Goal: Find specific page/section: Find specific page/section

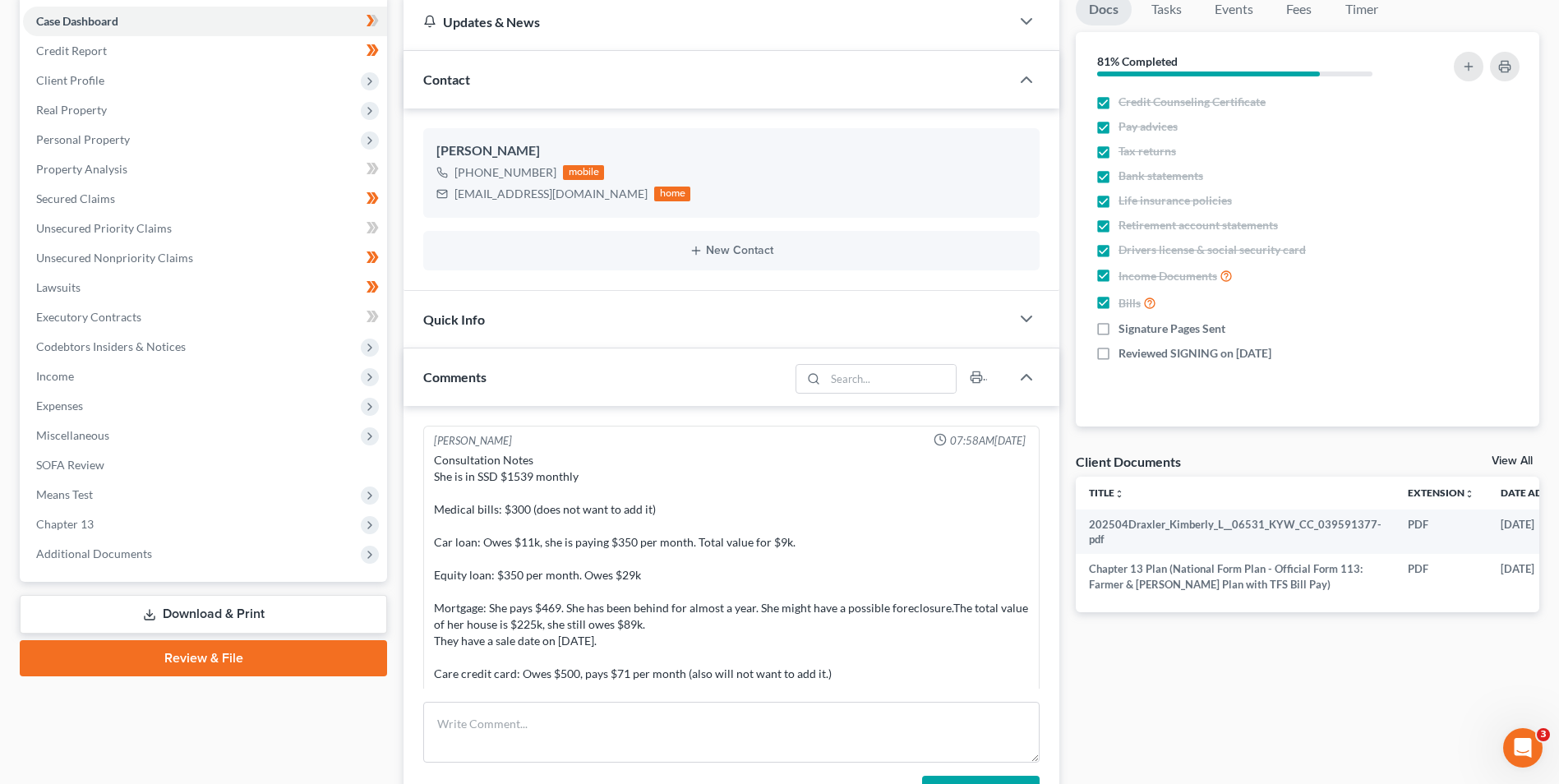
scroll to position [342, 0]
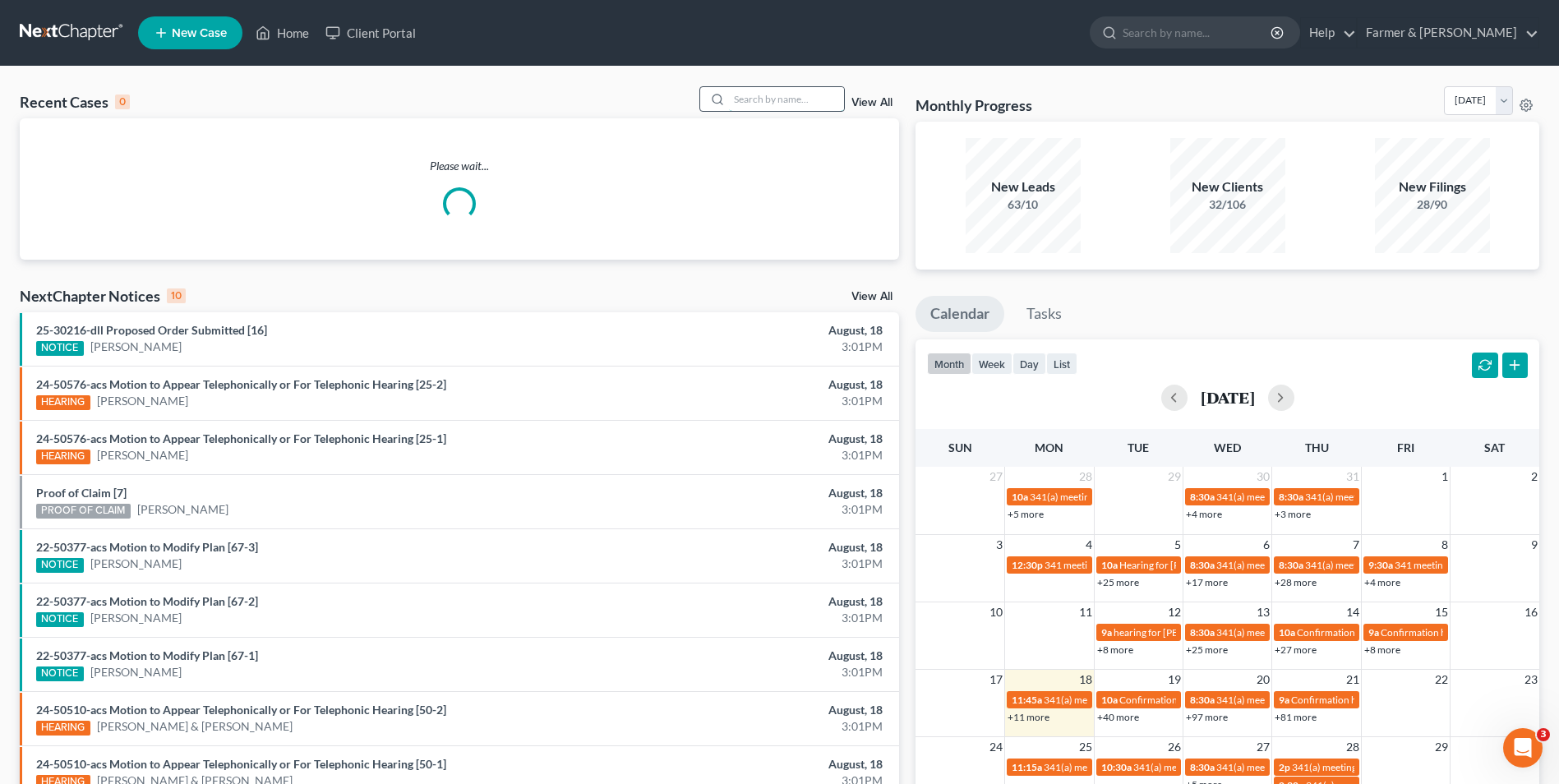
click at [800, 102] on input "search" at bounding box center [787, 99] width 115 height 24
paste input "25-10293"
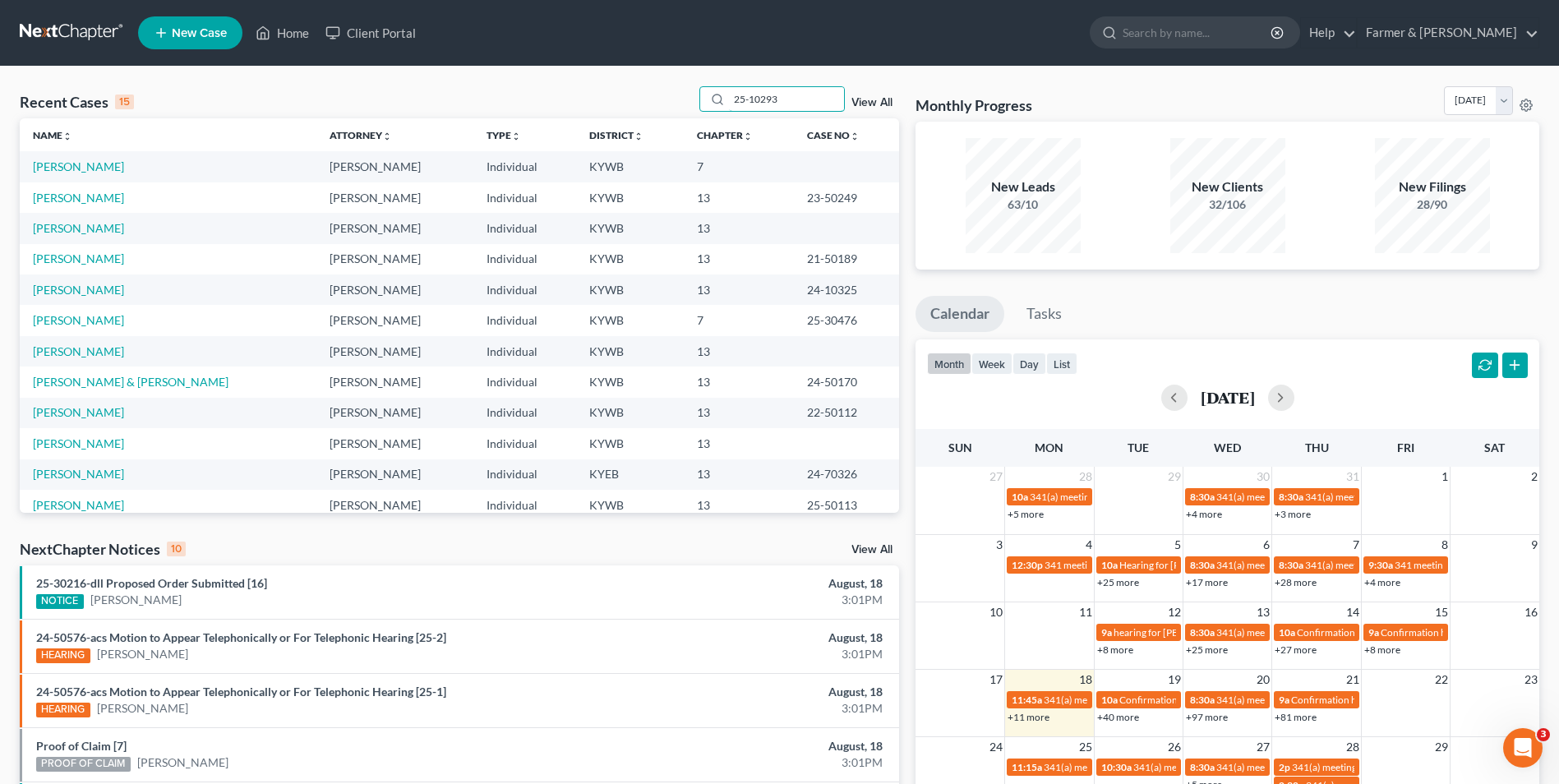
type input "25-10293"
click at [88, 166] on link "[PERSON_NAME]" at bounding box center [77, 166] width 91 height 14
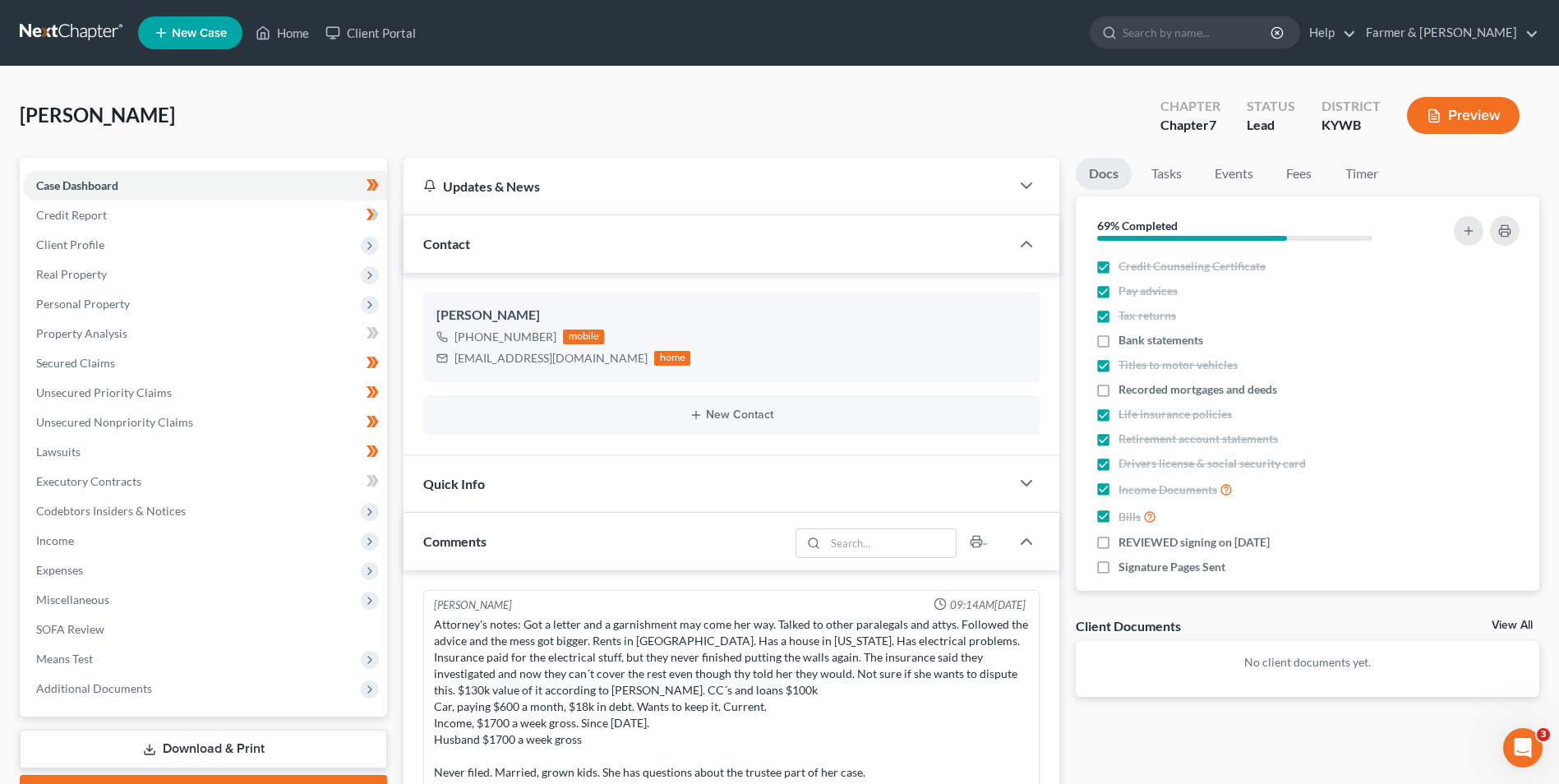
scroll to position [146, 0]
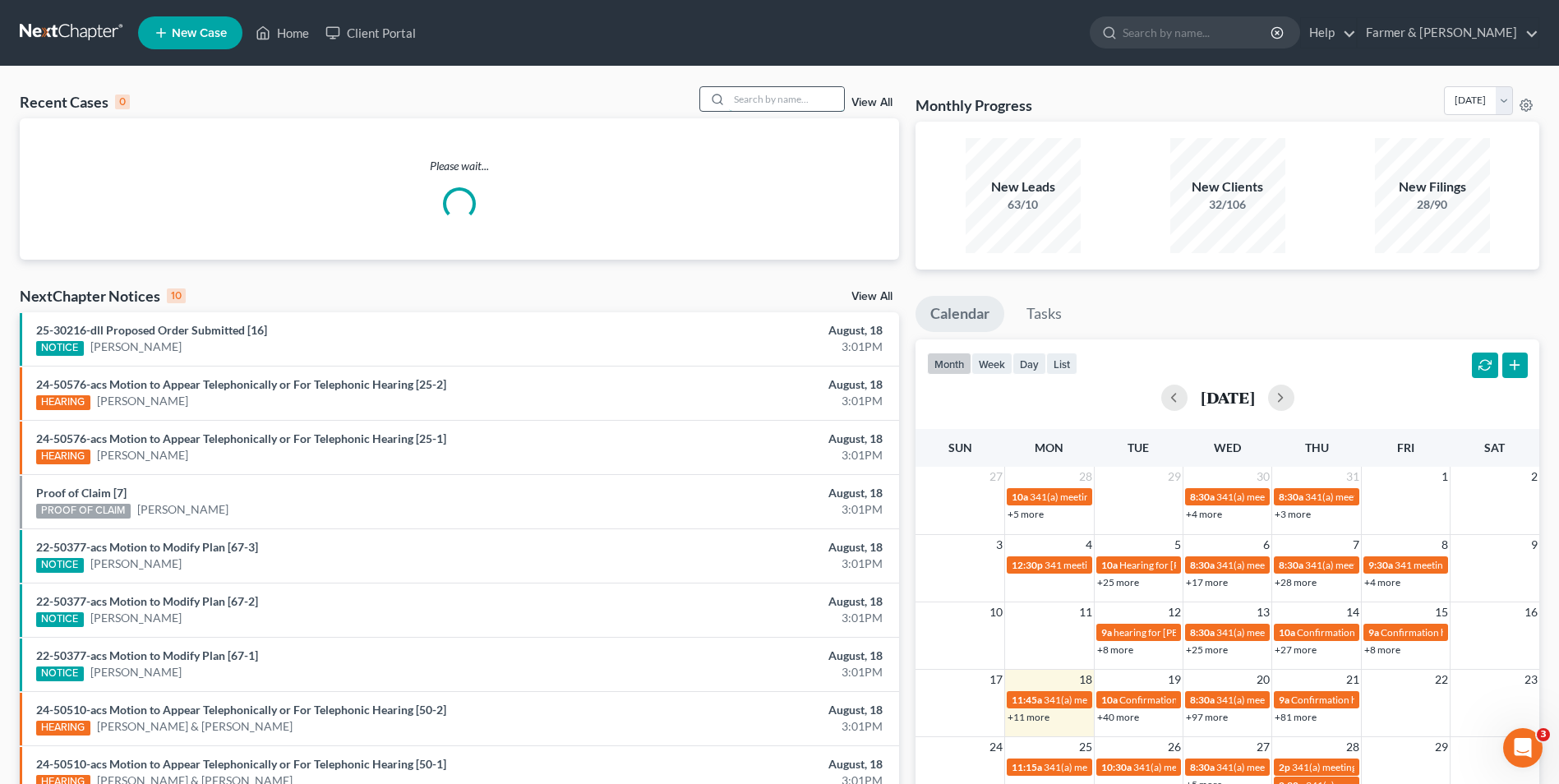
click at [788, 96] on input "search" at bounding box center [787, 99] width 115 height 24
paste input "25-10293"
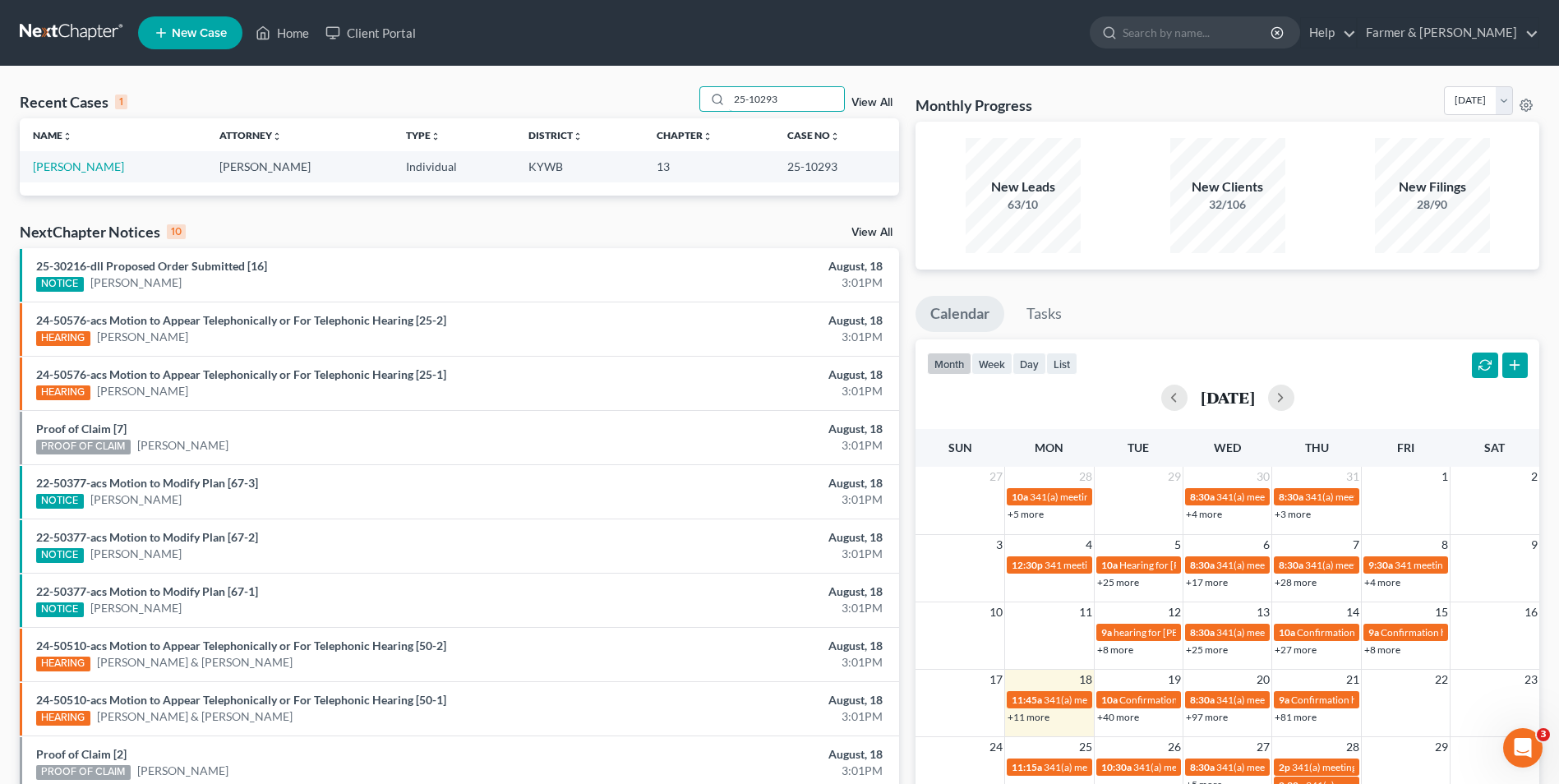
type input "25-10293"
click at [103, 169] on td "[PERSON_NAME]" at bounding box center [113, 166] width 187 height 30
click at [98, 167] on link "[PERSON_NAME]" at bounding box center [77, 166] width 91 height 14
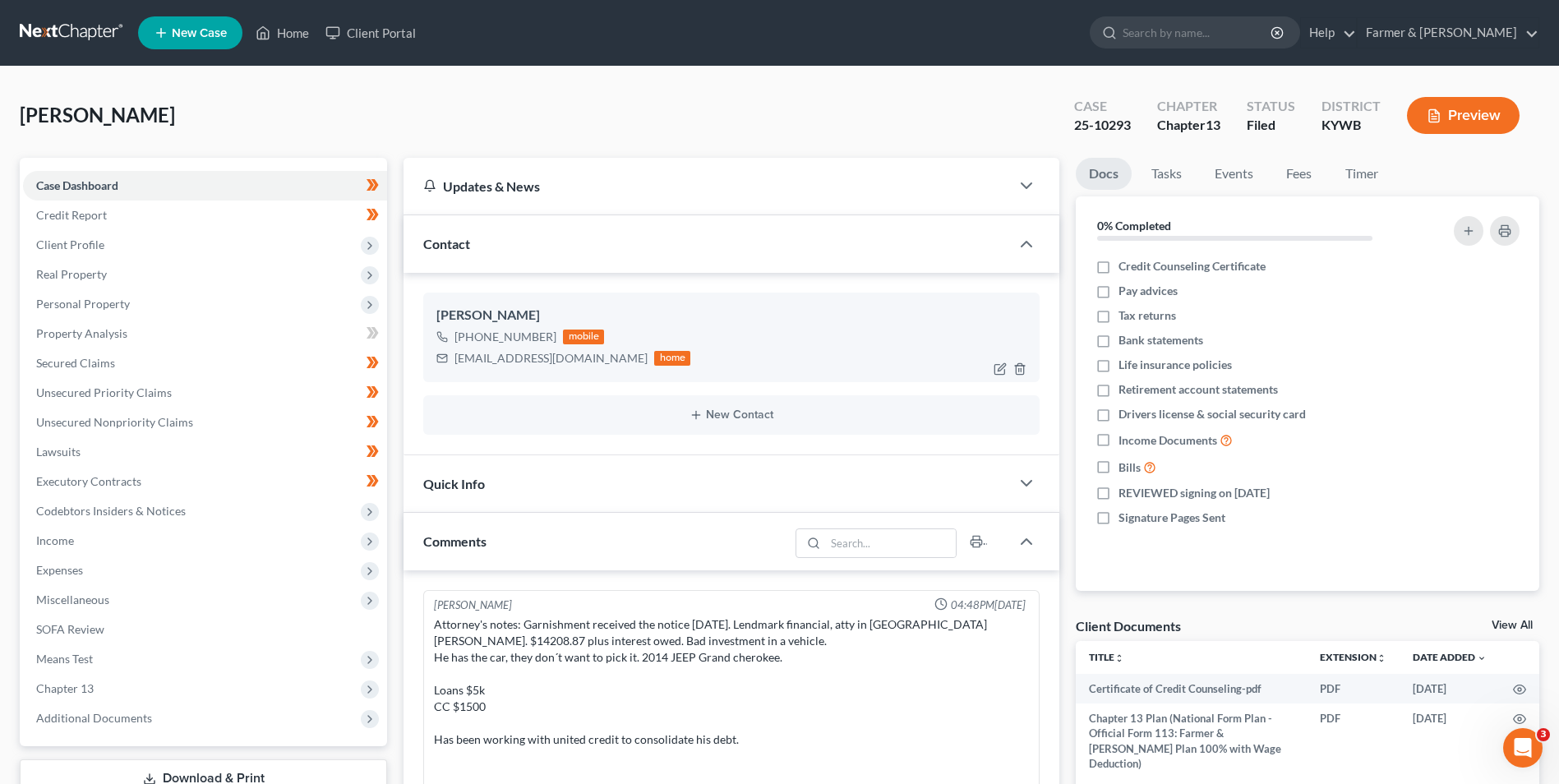
scroll to position [589, 0]
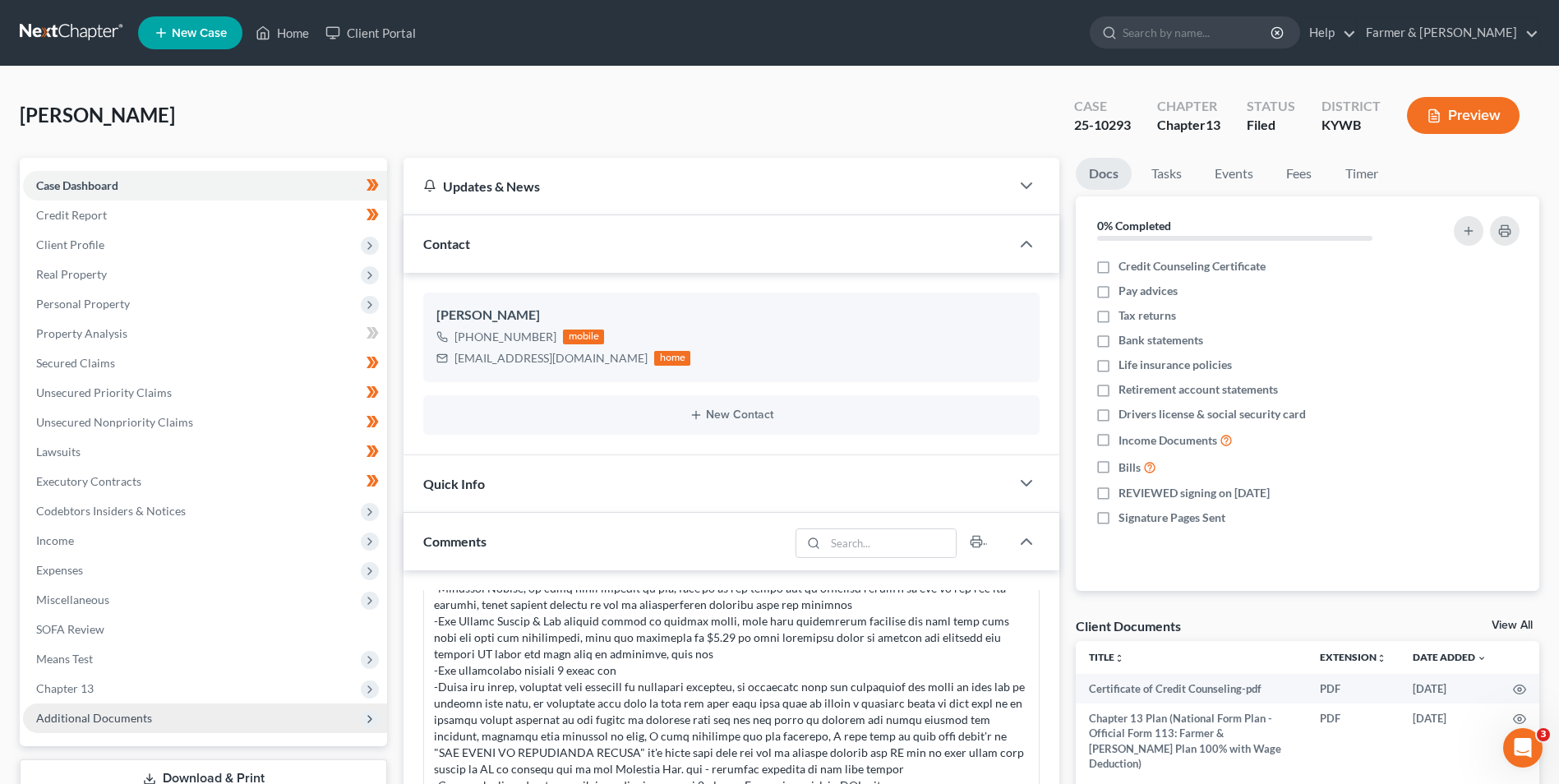
click at [210, 713] on span "Additional Documents" at bounding box center [205, 718] width 364 height 30
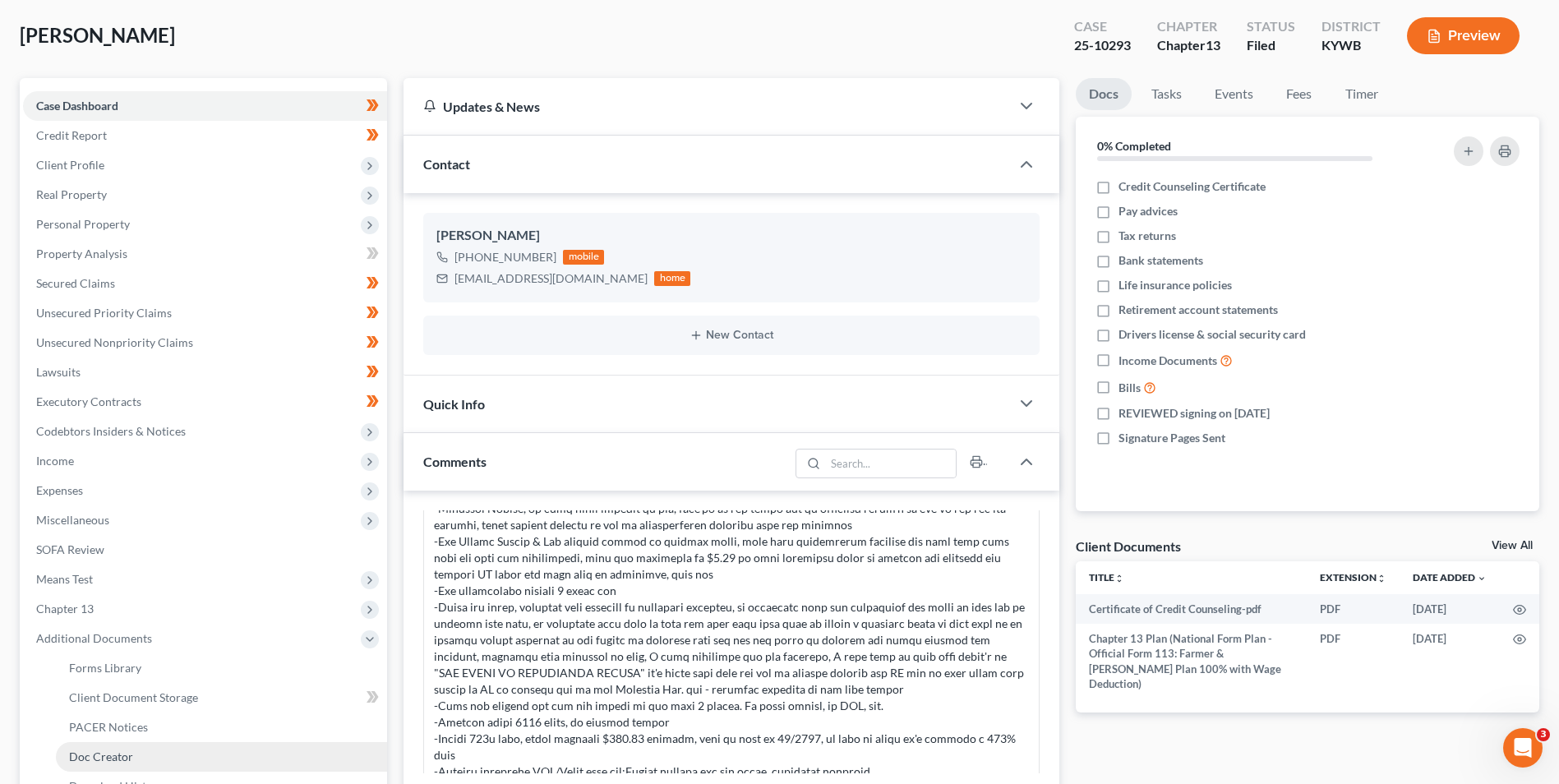
scroll to position [164, 0]
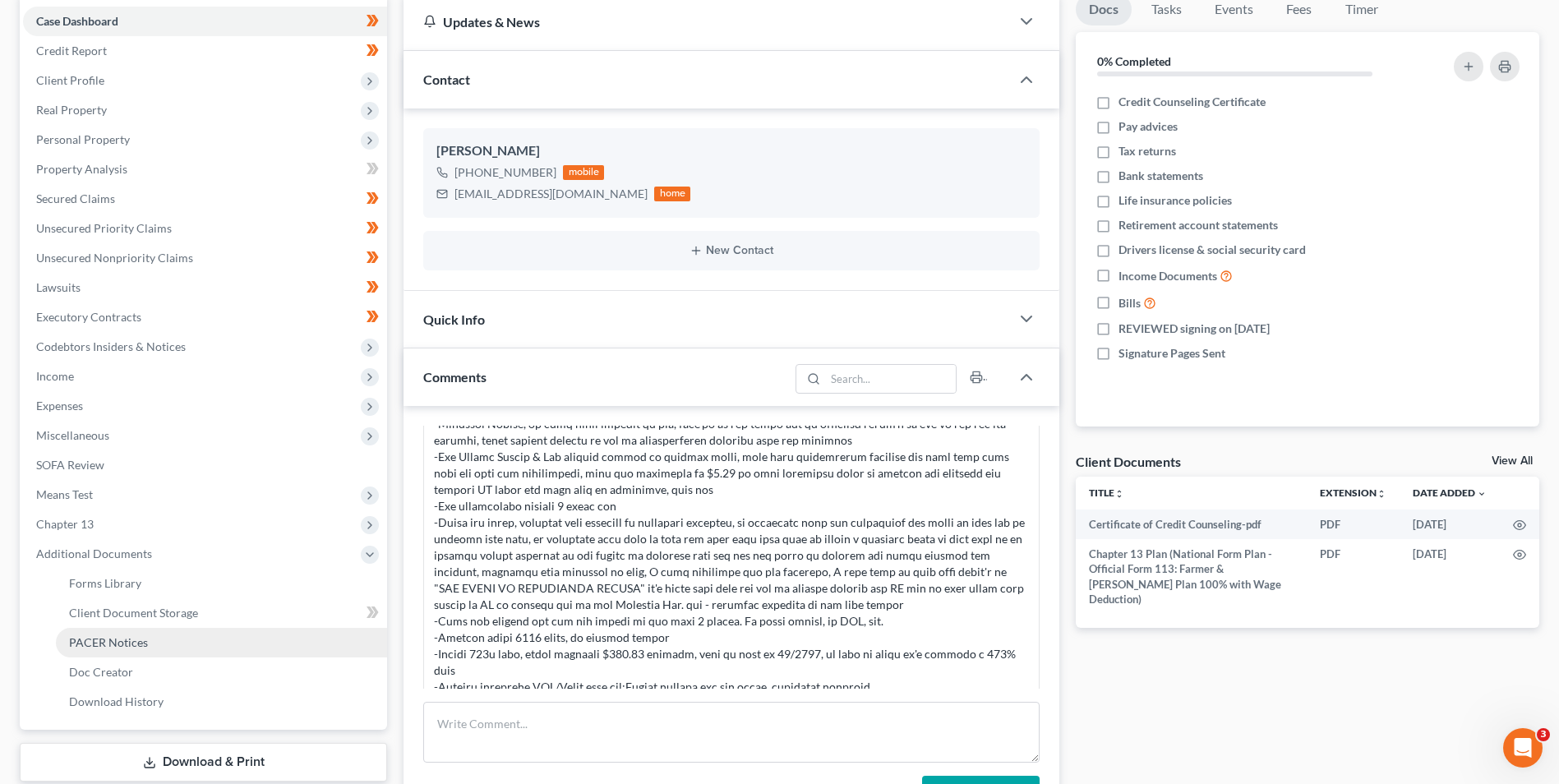
click at [200, 647] on link "PACER Notices" at bounding box center [221, 642] width 331 height 30
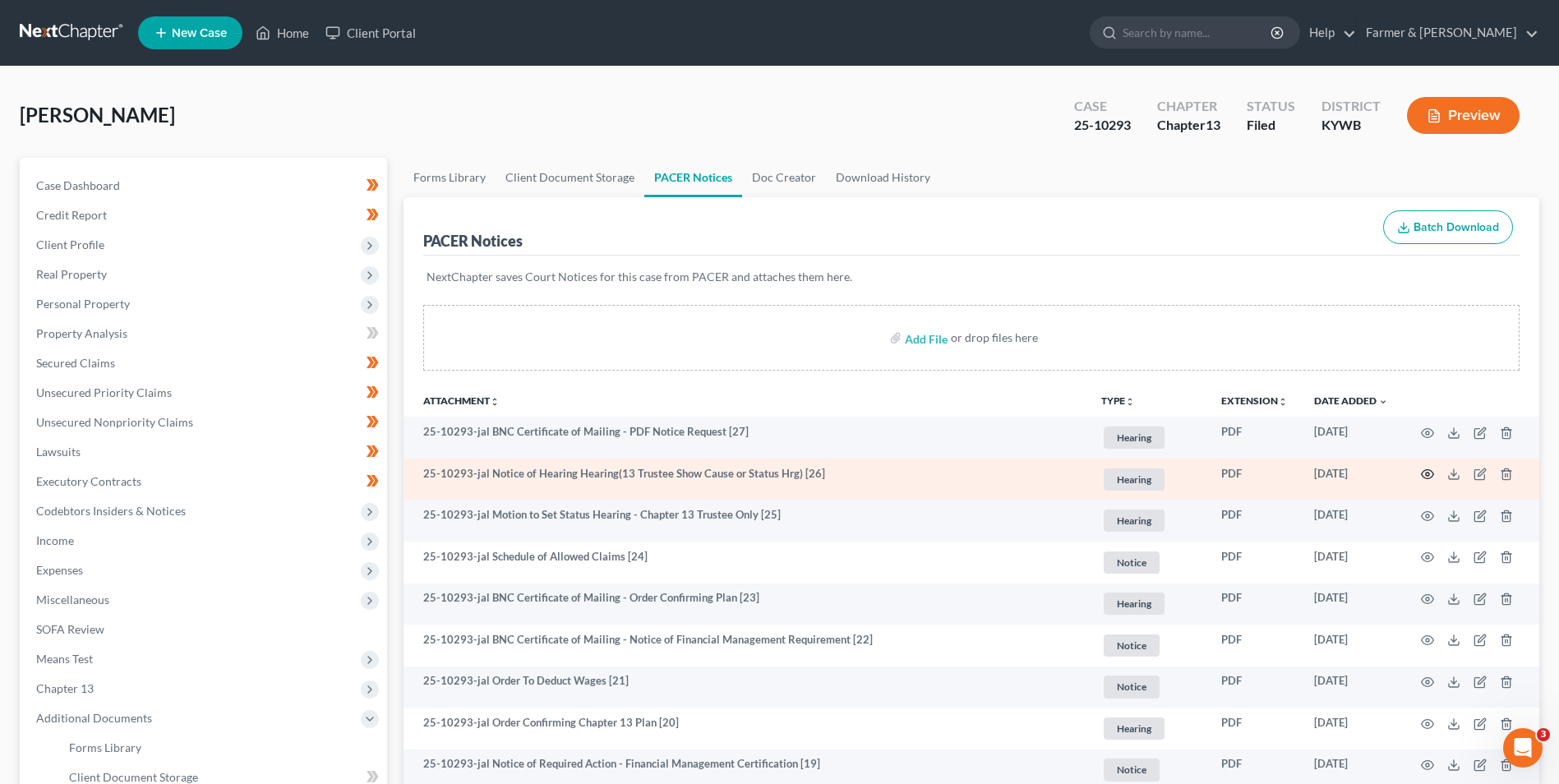
click at [1428, 478] on icon "button" at bounding box center [1427, 474] width 12 height 9
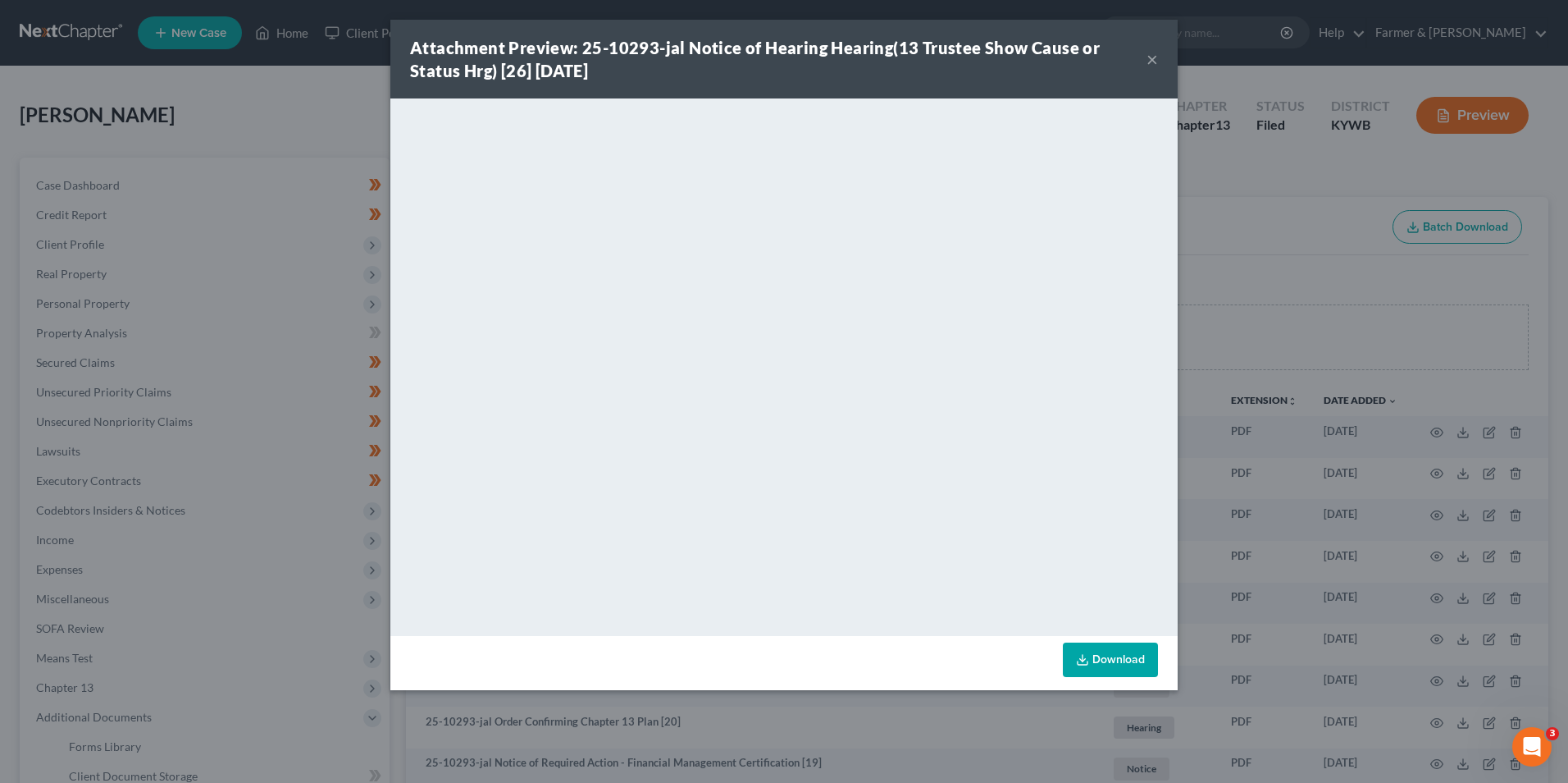
click at [1149, 59] on button "×" at bounding box center [1153, 59] width 12 height 20
